Goal: Browse casually

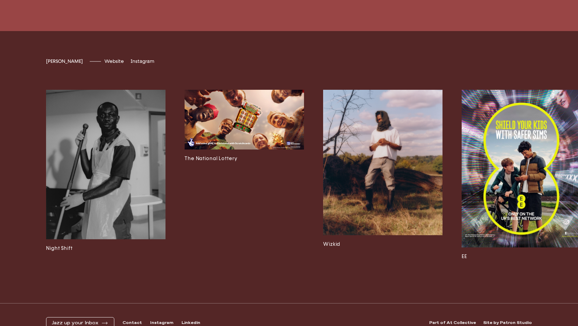
scroll to position [1991, 0]
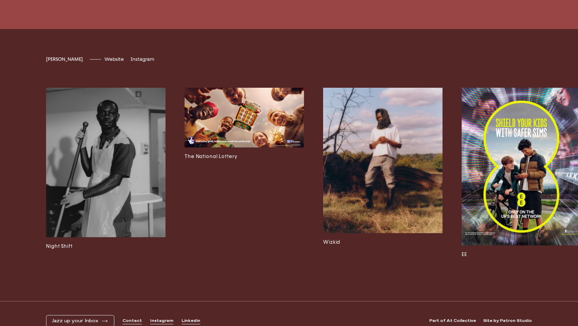
click at [478, 224] on img at bounding box center [520, 167] width 119 height 158
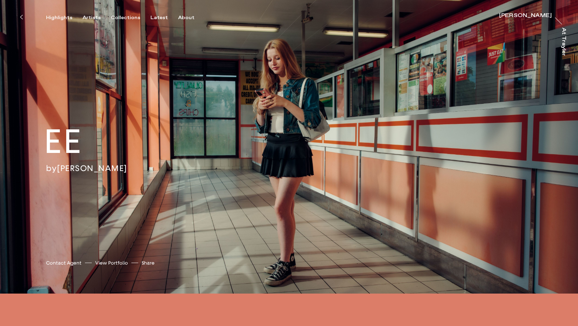
click at [22, 17] on icon at bounding box center [21, 16] width 3 height 5
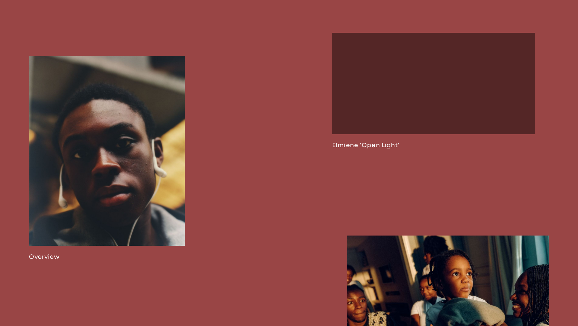
scroll to position [449, 0]
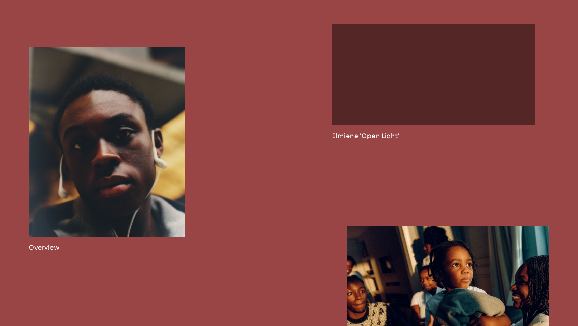
click at [361, 139] on link at bounding box center [433, 82] width 202 height 116
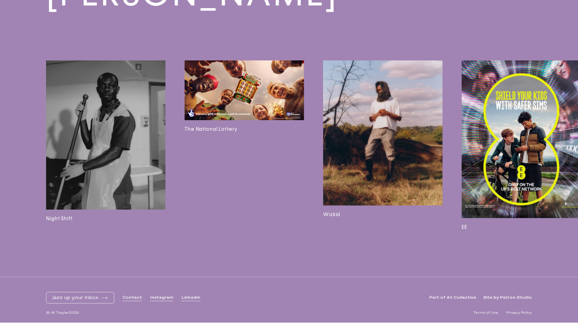
scroll to position [2105, 0]
